Goal: Task Accomplishment & Management: Complete application form

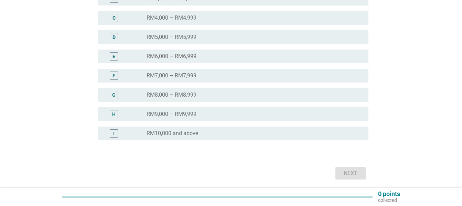
scroll to position [172, 0]
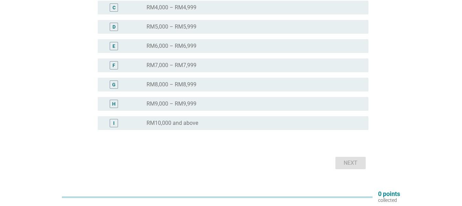
click at [175, 122] on label "RM10,000 and above" at bounding box center [172, 123] width 52 height 7
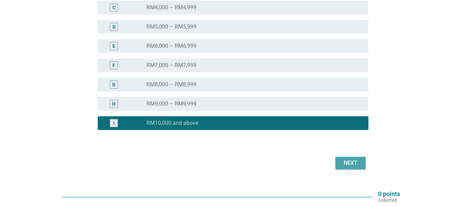
click at [346, 162] on div "Next" at bounding box center [350, 163] width 19 height 8
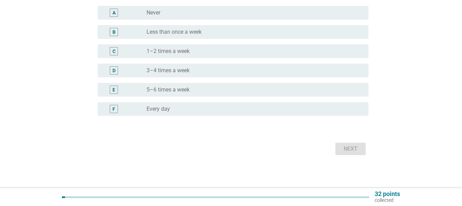
scroll to position [0, 0]
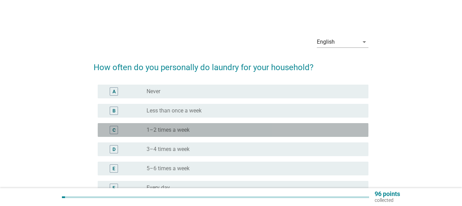
click at [182, 136] on div "C radio_button_unchecked 1–2 times a week" at bounding box center [233, 130] width 271 height 14
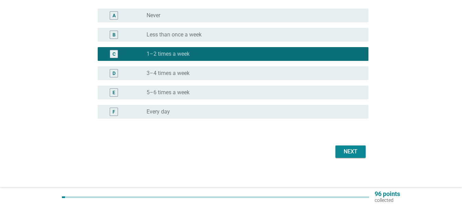
scroll to position [79, 0]
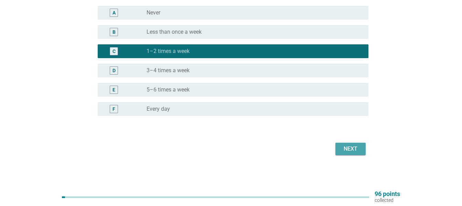
click at [357, 147] on div "Next" at bounding box center [350, 149] width 19 height 8
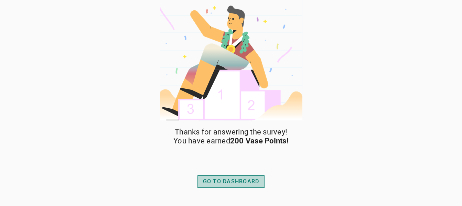
click at [219, 182] on div "GO TO DASHBOARD" at bounding box center [231, 181] width 56 height 8
